Goal: Task Accomplishment & Management: Complete application form

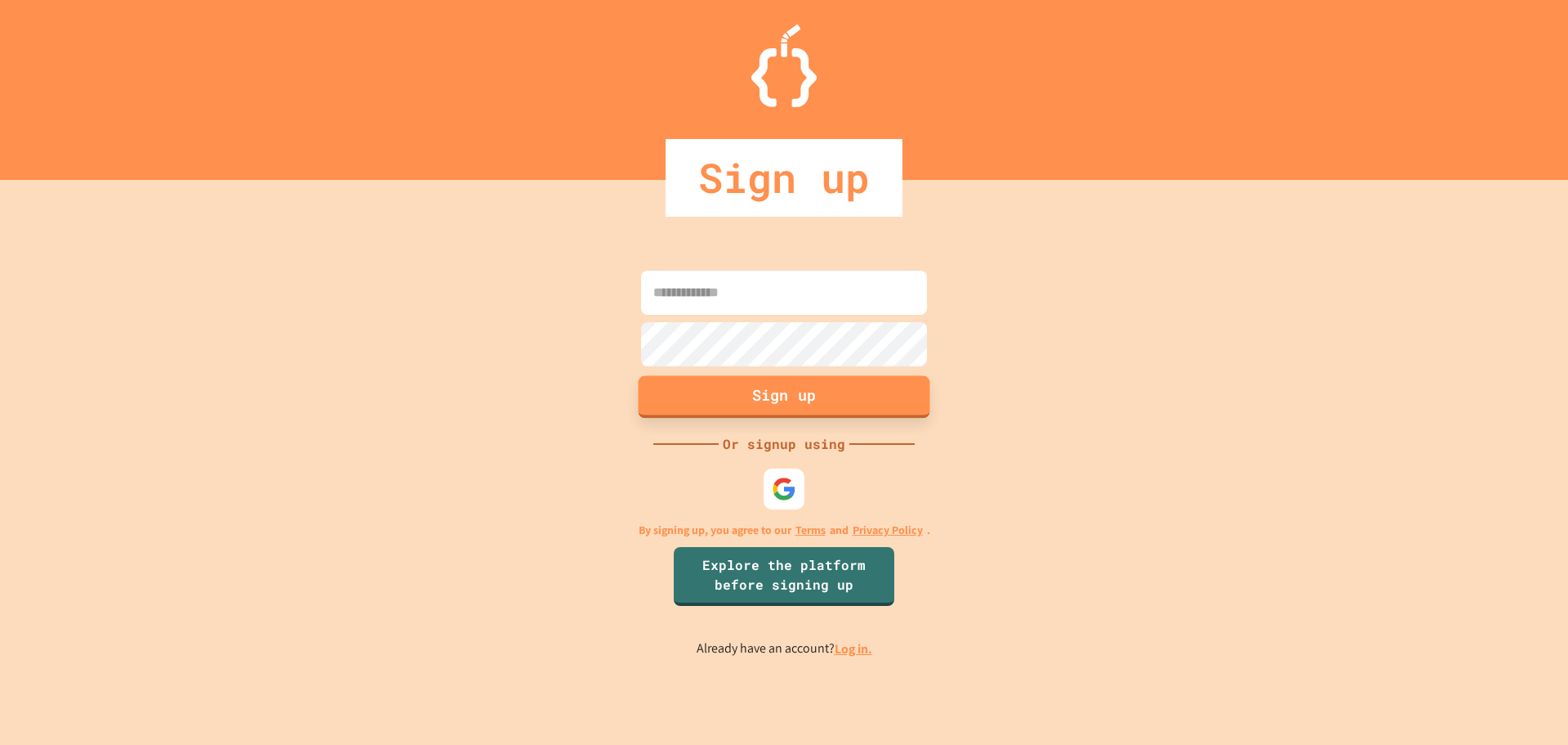
click at [809, 405] on button "Sign up" at bounding box center [784, 396] width 292 height 43
click at [778, 496] on img at bounding box center [784, 488] width 27 height 27
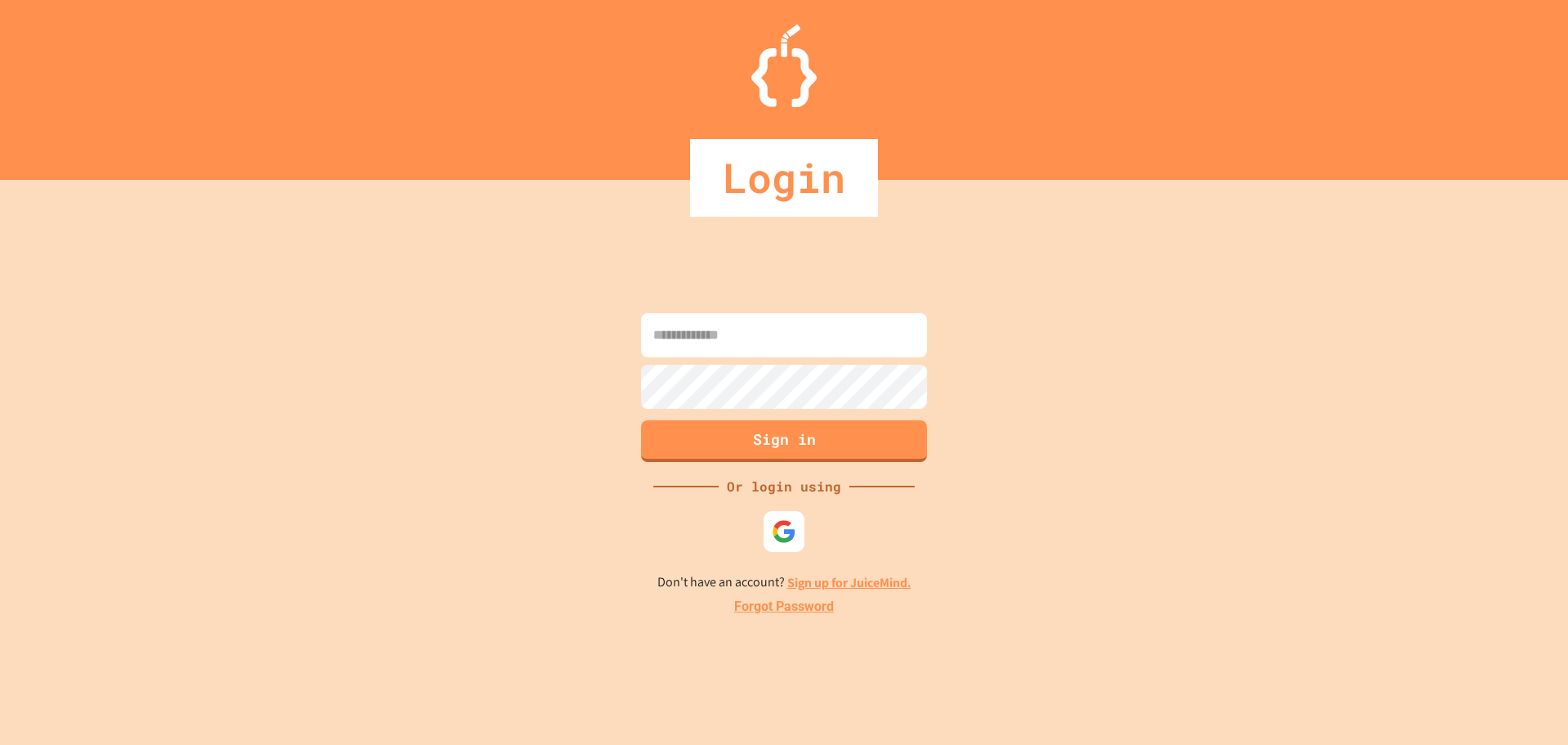
click at [842, 330] on input at bounding box center [784, 335] width 286 height 44
drag, startPoint x: 842, startPoint y: 330, endPoint x: 738, endPoint y: 429, distance: 143.6
click at [738, 429] on button "Sign in" at bounding box center [784, 439] width 292 height 43
click at [776, 455] on button "Sign in" at bounding box center [784, 439] width 292 height 43
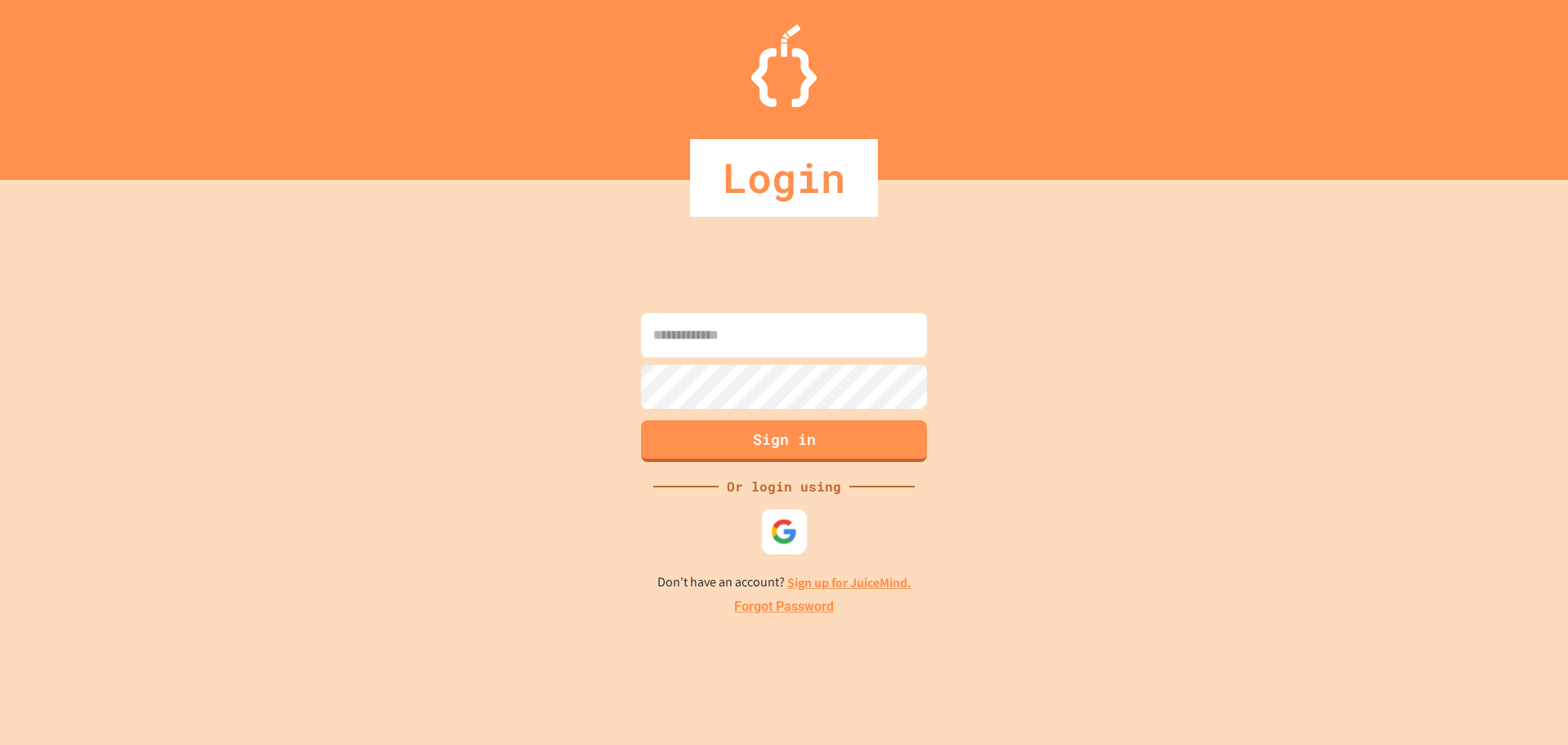
click at [778, 537] on img at bounding box center [784, 530] width 27 height 27
